Goal: Task Accomplishment & Management: Manage account settings

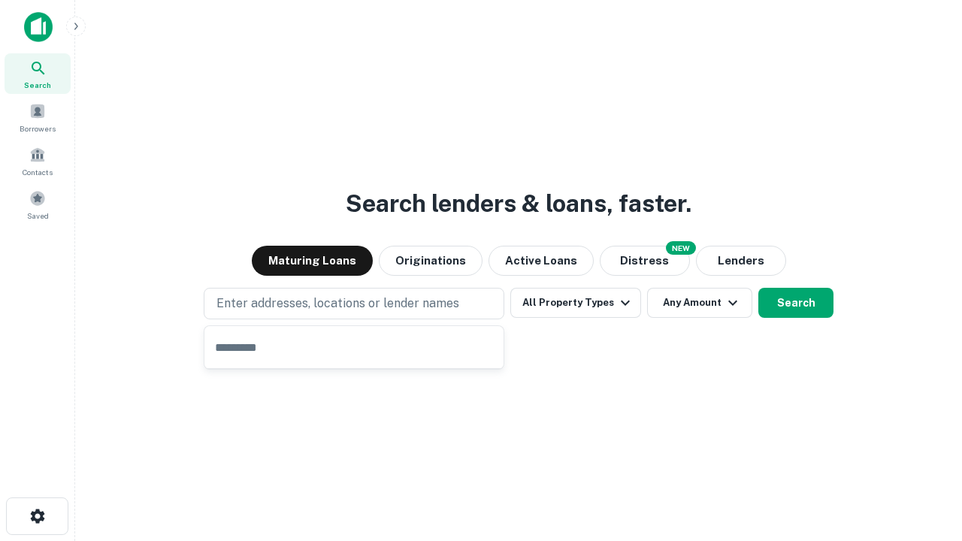
type input "**********"
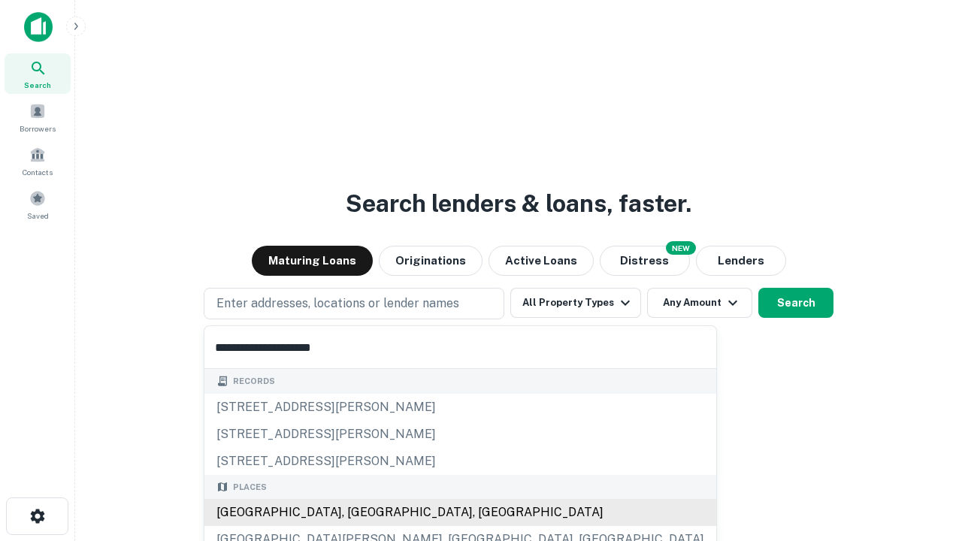
click at [359, 513] on div "[GEOGRAPHIC_DATA], [GEOGRAPHIC_DATA], [GEOGRAPHIC_DATA]" at bounding box center [461, 512] width 512 height 27
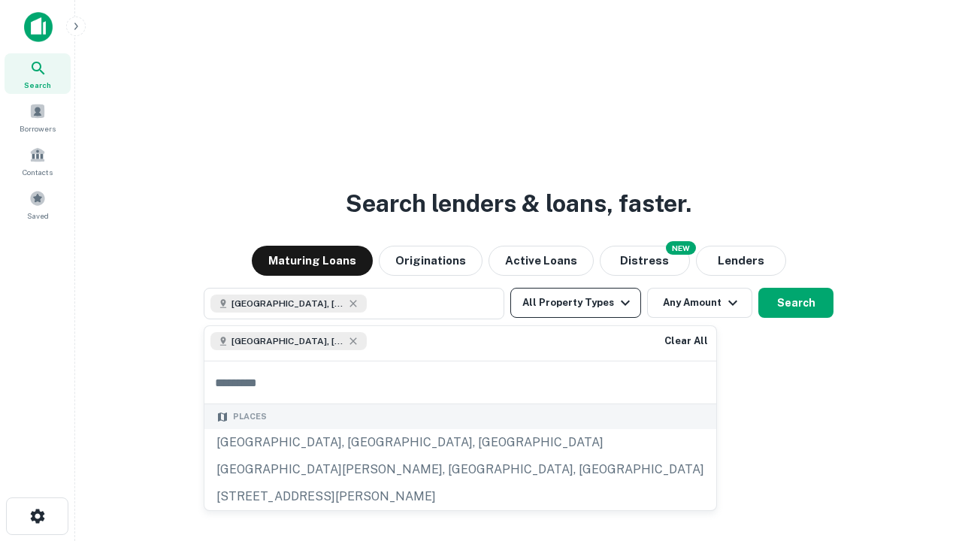
click at [576, 303] on button "All Property Types" at bounding box center [576, 303] width 131 height 30
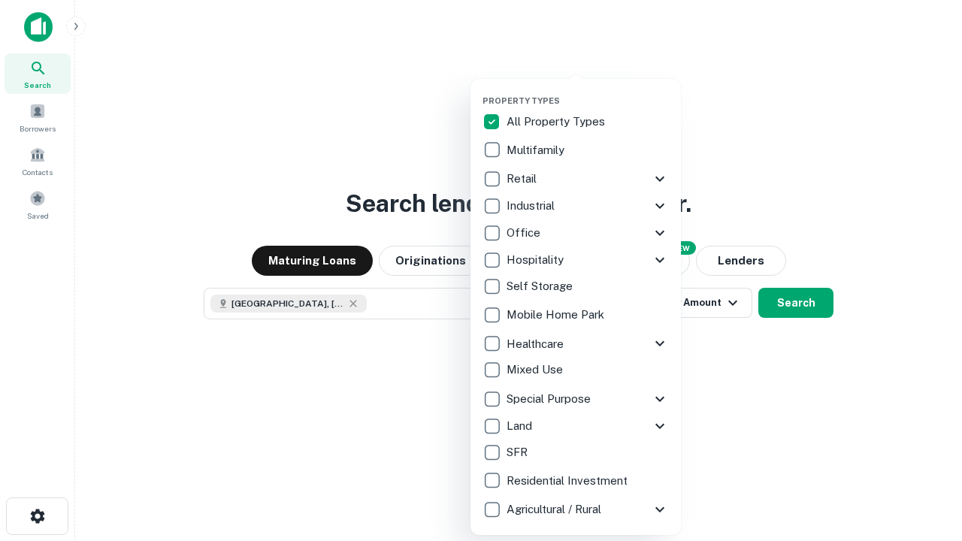
click at [588, 91] on button "button" at bounding box center [588, 91] width 211 height 1
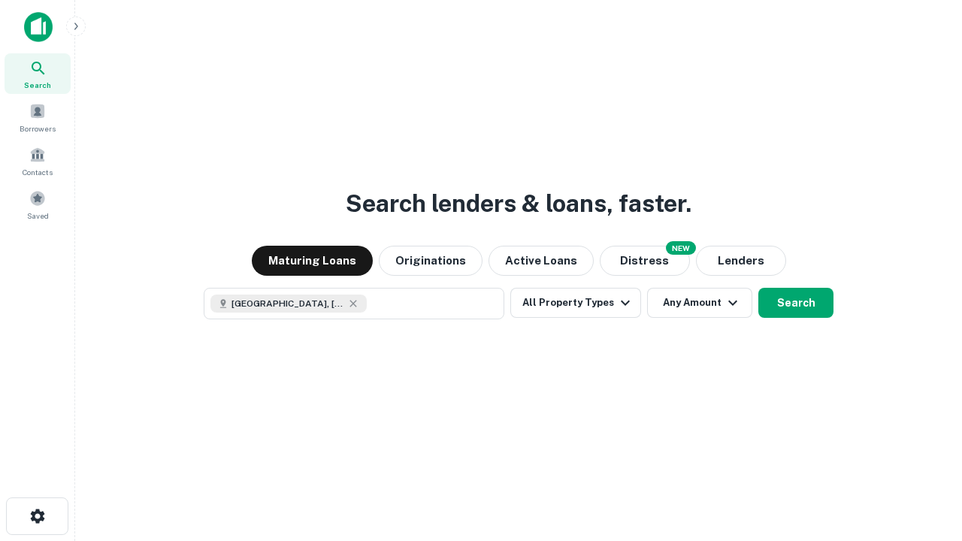
scroll to position [24, 0]
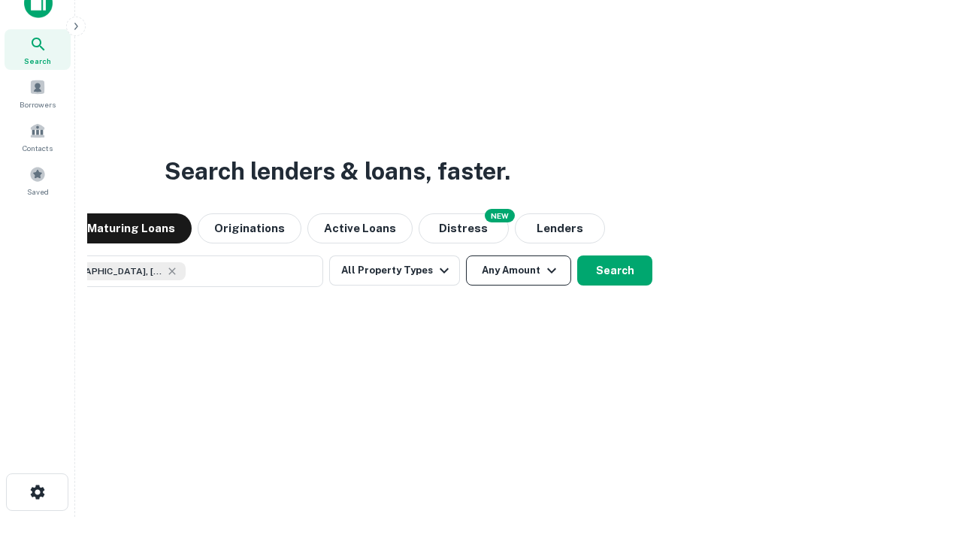
click at [466, 256] on button "Any Amount" at bounding box center [518, 271] width 105 height 30
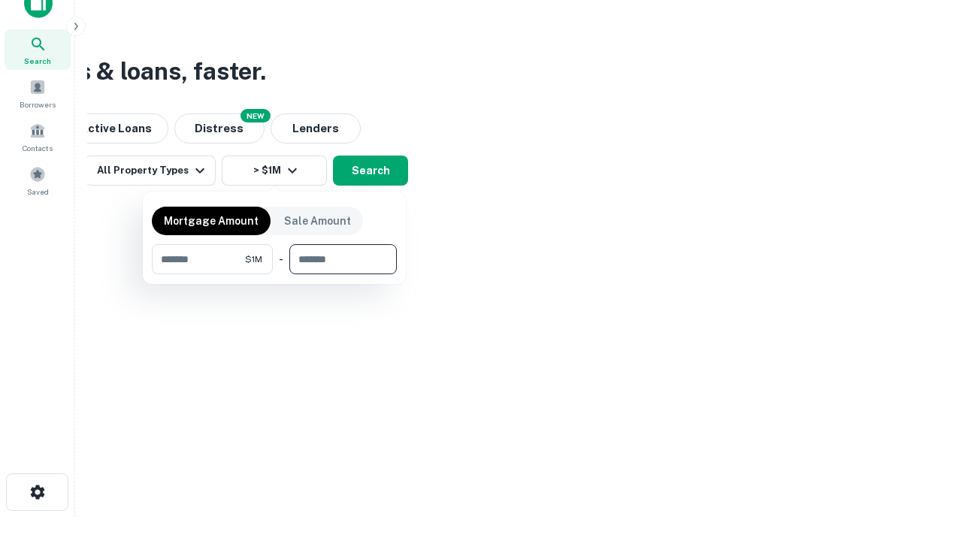
type input "*******"
click at [274, 274] on button "button" at bounding box center [274, 274] width 245 height 1
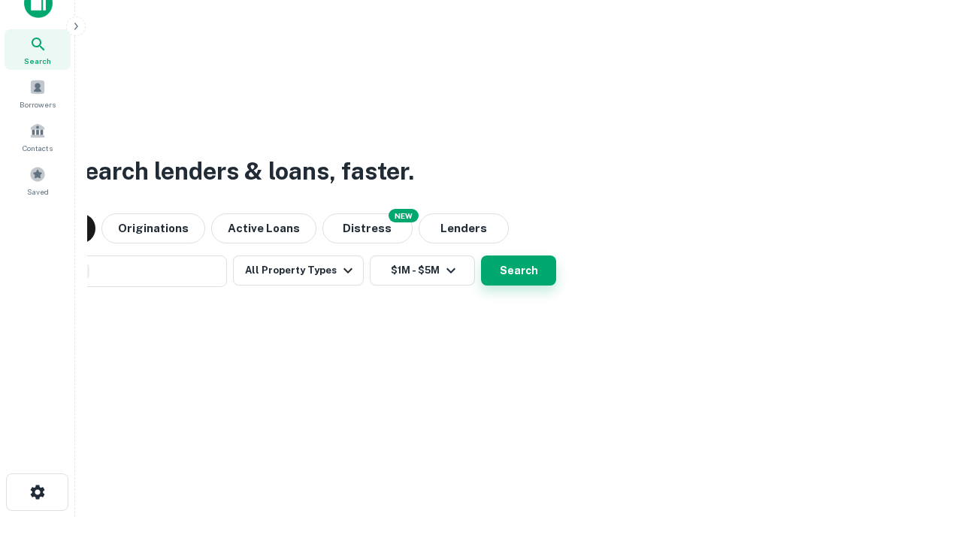
click at [481, 256] on button "Search" at bounding box center [518, 271] width 75 height 30
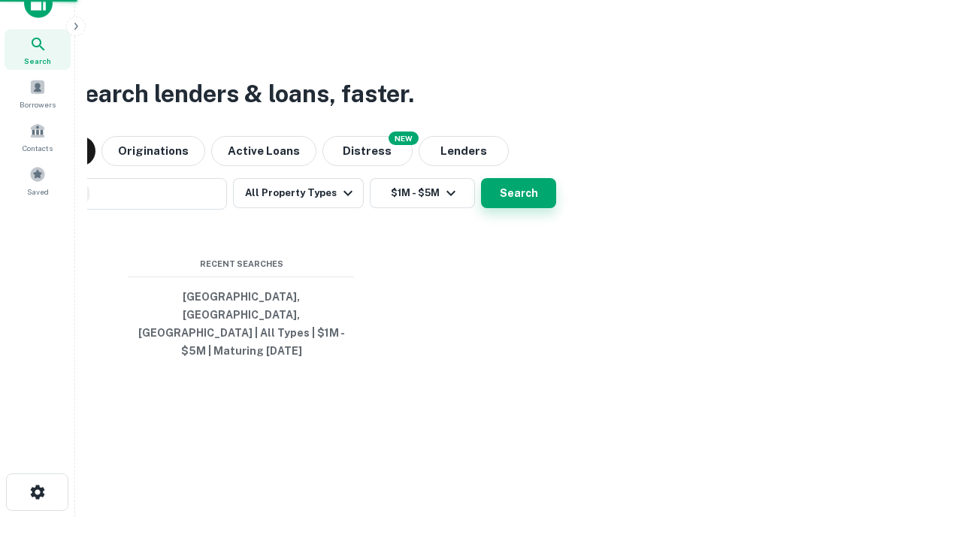
scroll to position [49, 426]
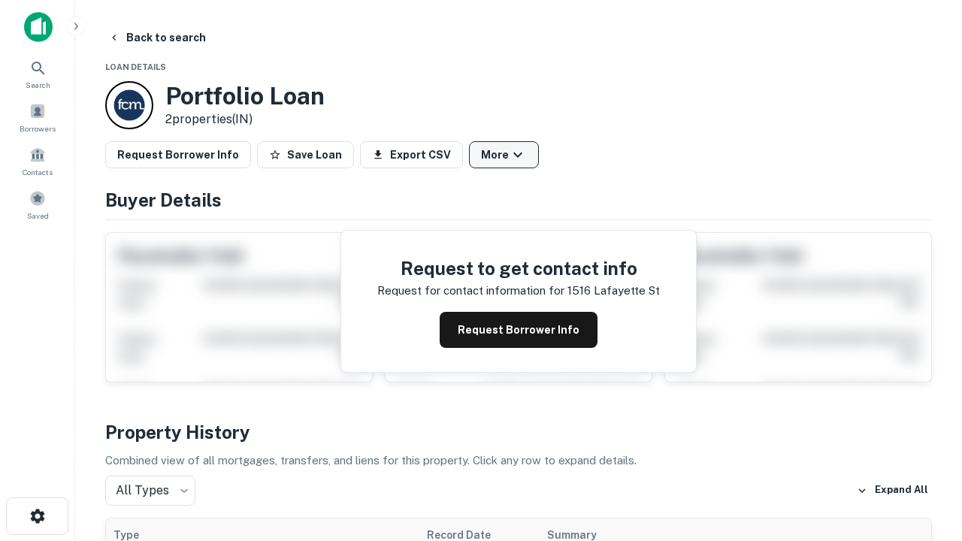
click at [504, 155] on button "More" at bounding box center [504, 154] width 70 height 27
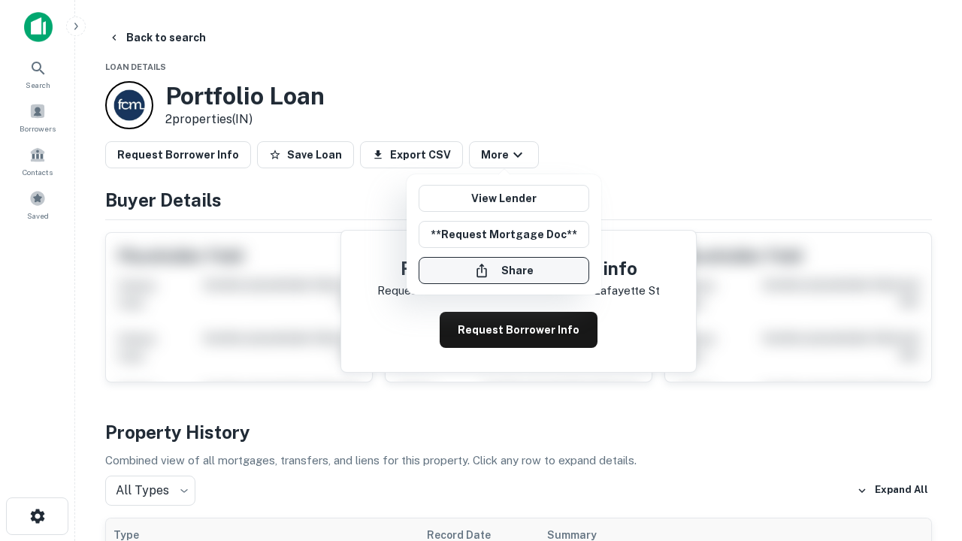
click at [504, 271] on button "Share" at bounding box center [504, 270] width 171 height 27
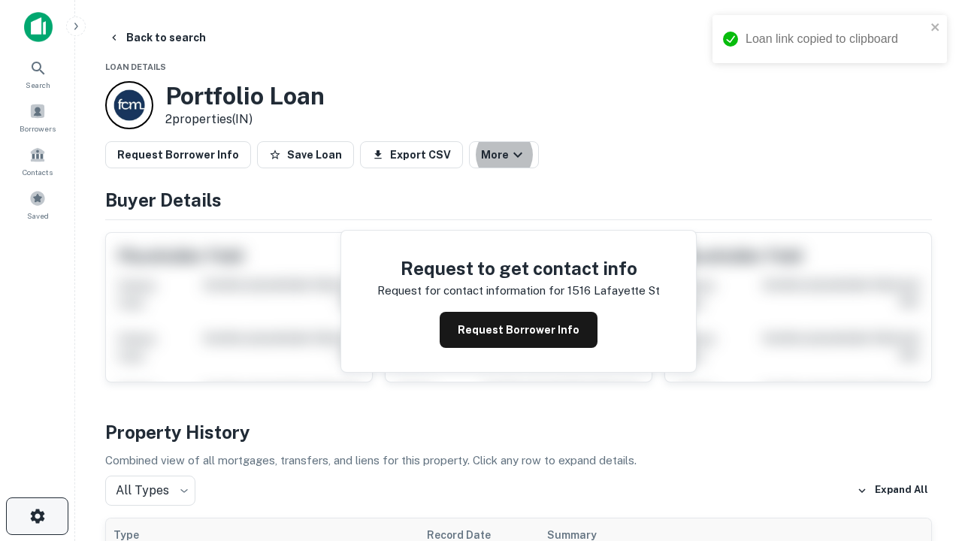
click at [37, 517] on icon "button" at bounding box center [38, 517] width 18 height 18
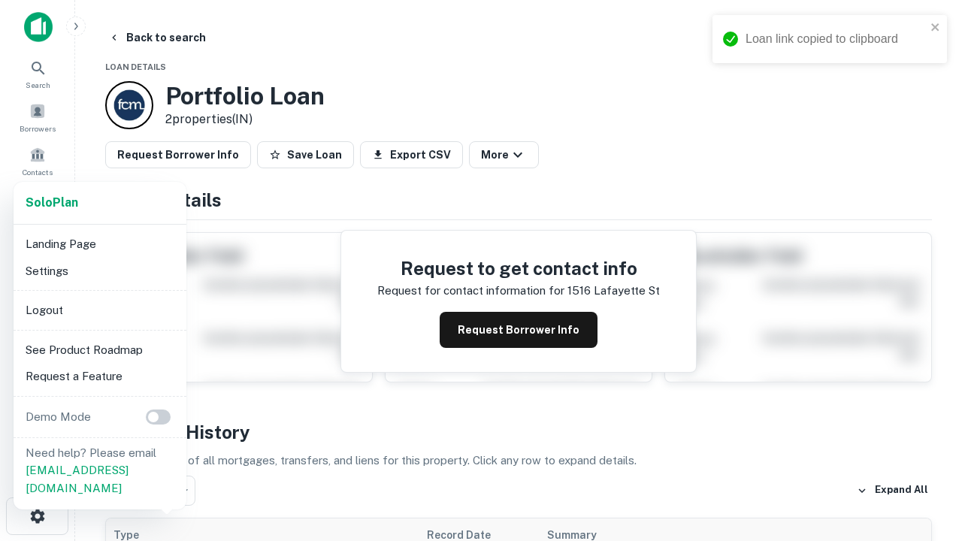
click at [99, 310] on li "Logout" at bounding box center [100, 310] width 161 height 27
